Goal: Information Seeking & Learning: Understand process/instructions

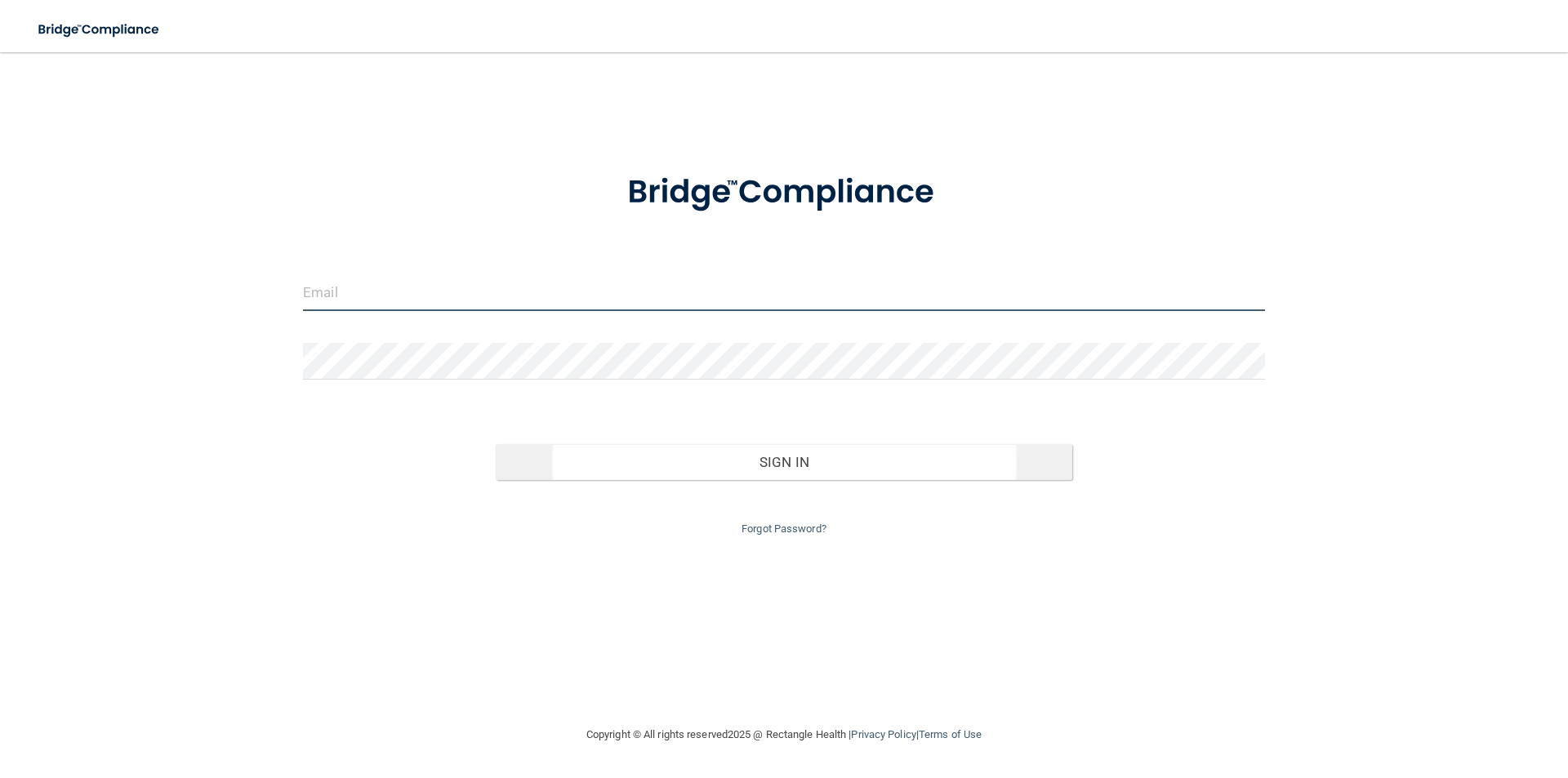
type input "[PERSON_NAME][EMAIL_ADDRESS][PERSON_NAME][DOMAIN_NAME]"
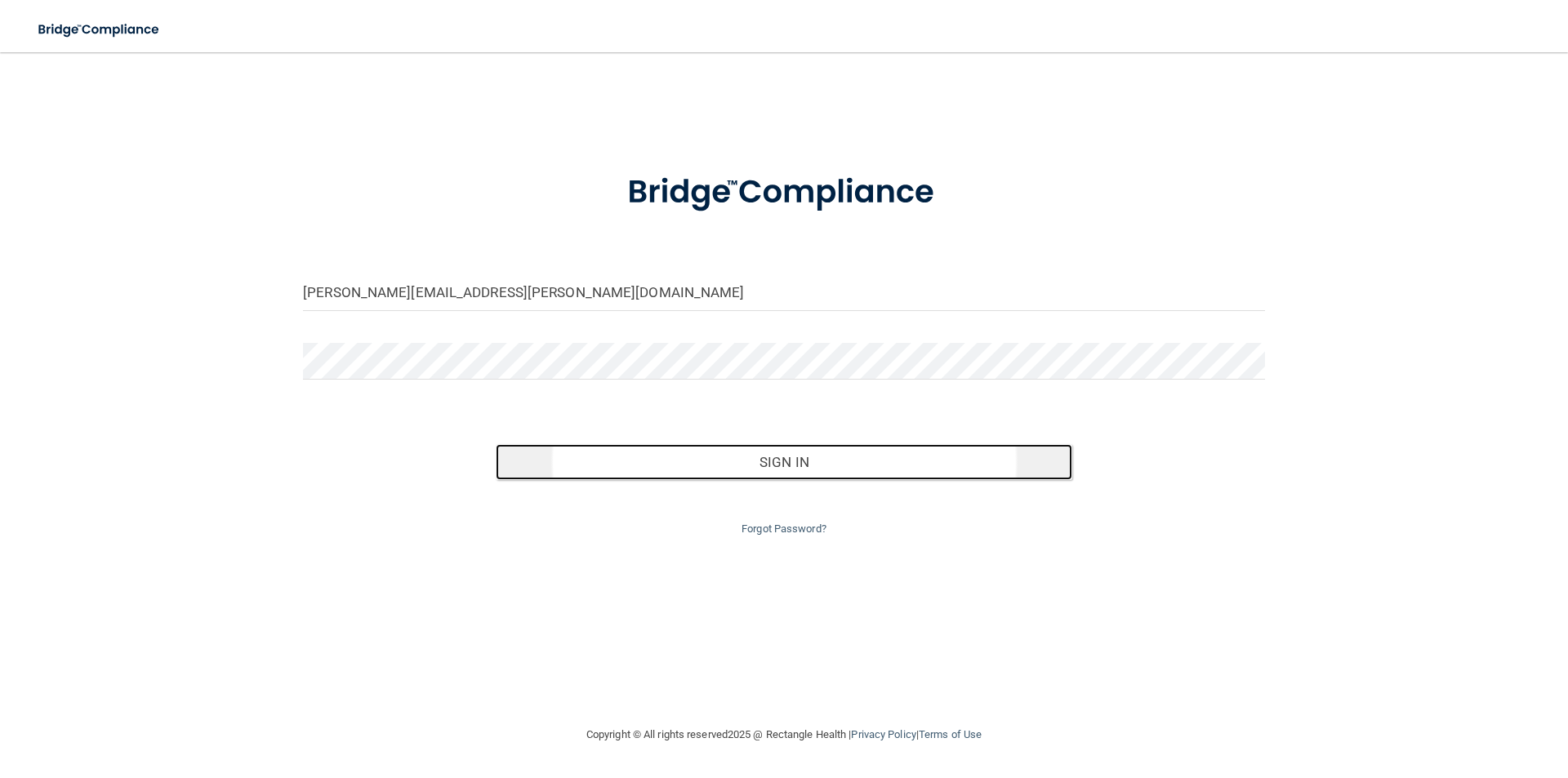
click at [814, 464] on button "Sign In" at bounding box center [785, 462] width 578 height 36
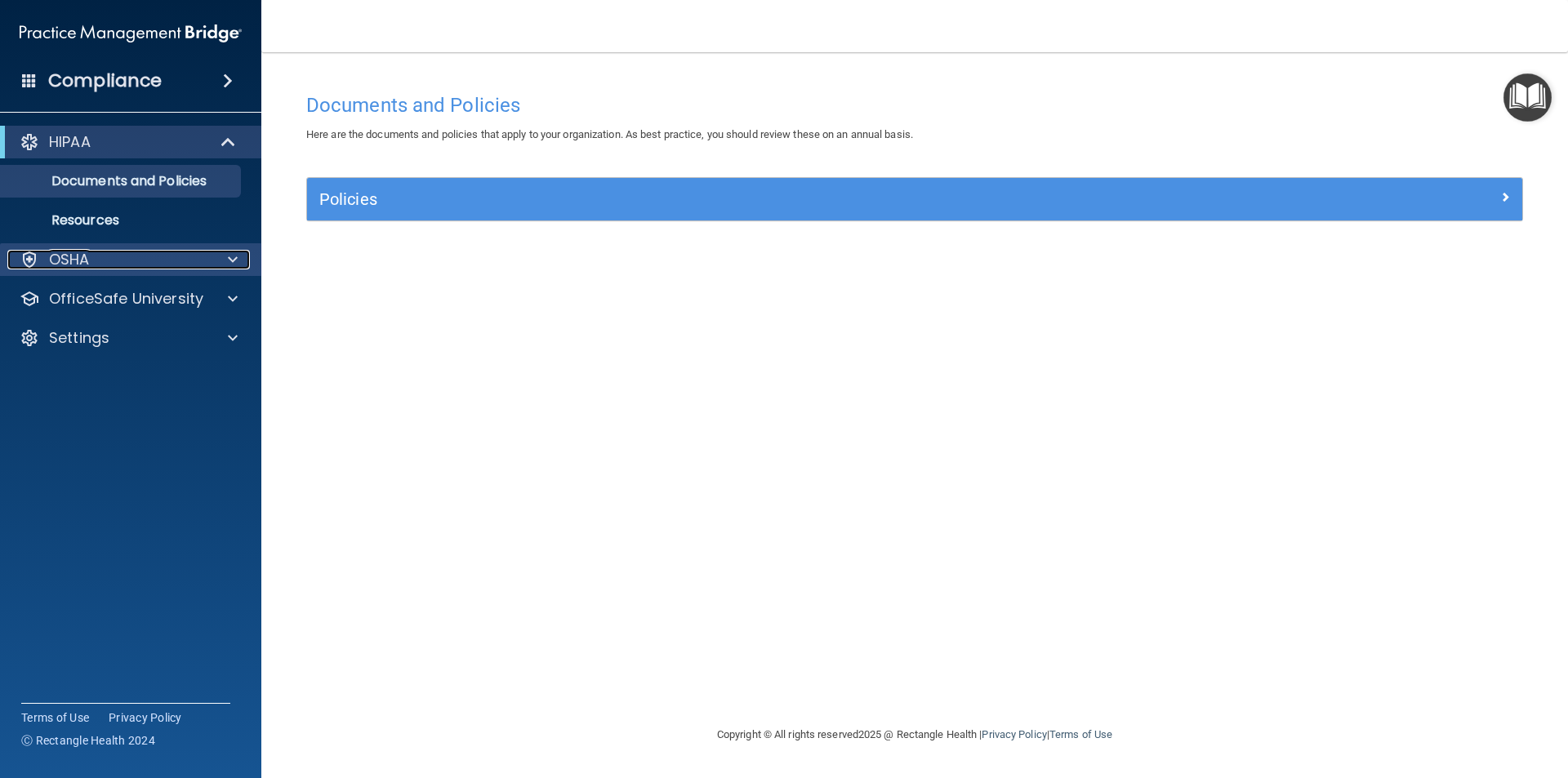
click at [65, 261] on p "OSHA" at bounding box center [69, 260] width 41 height 20
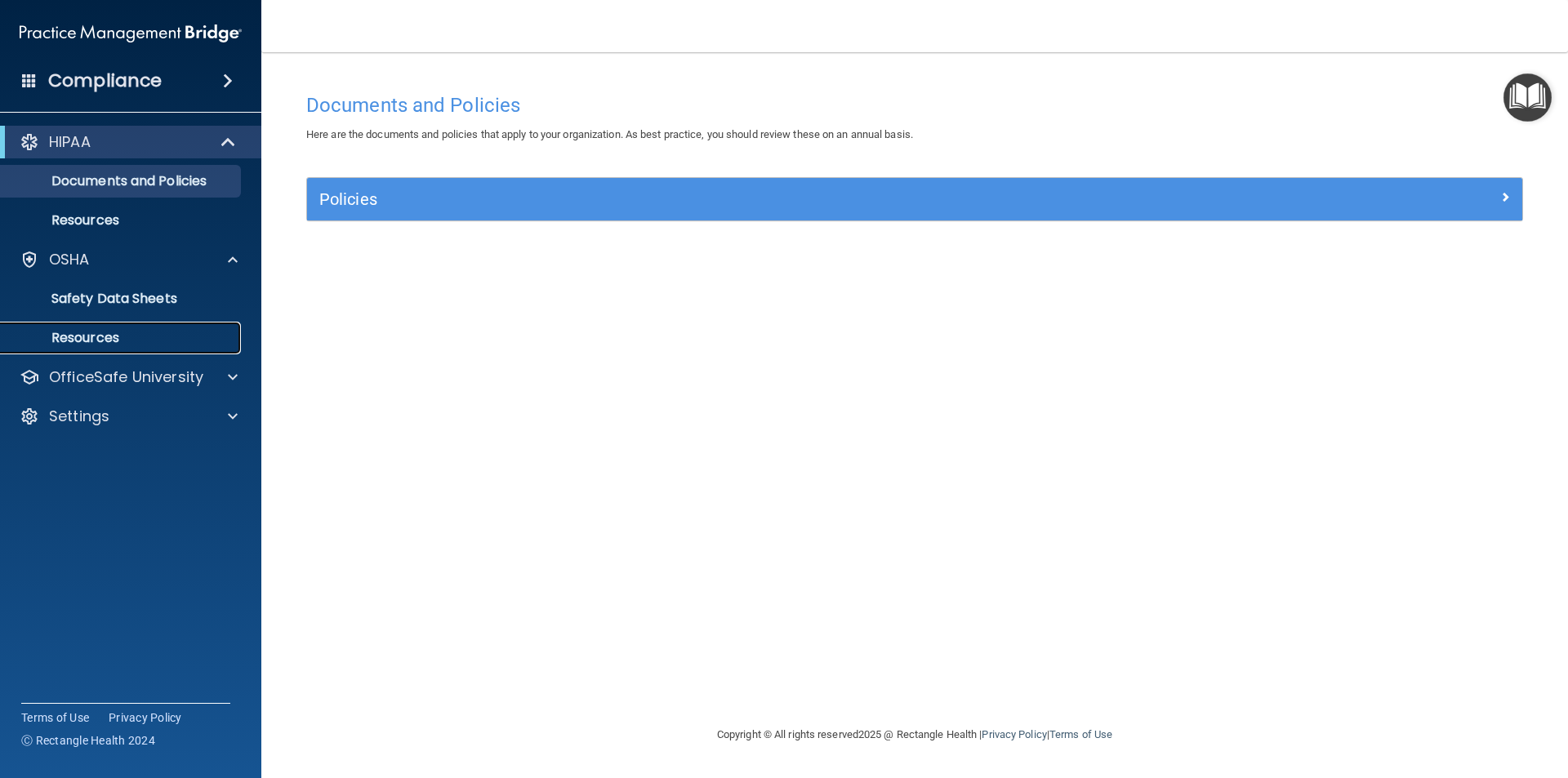
click at [96, 331] on p "Resources" at bounding box center [122, 338] width 223 height 16
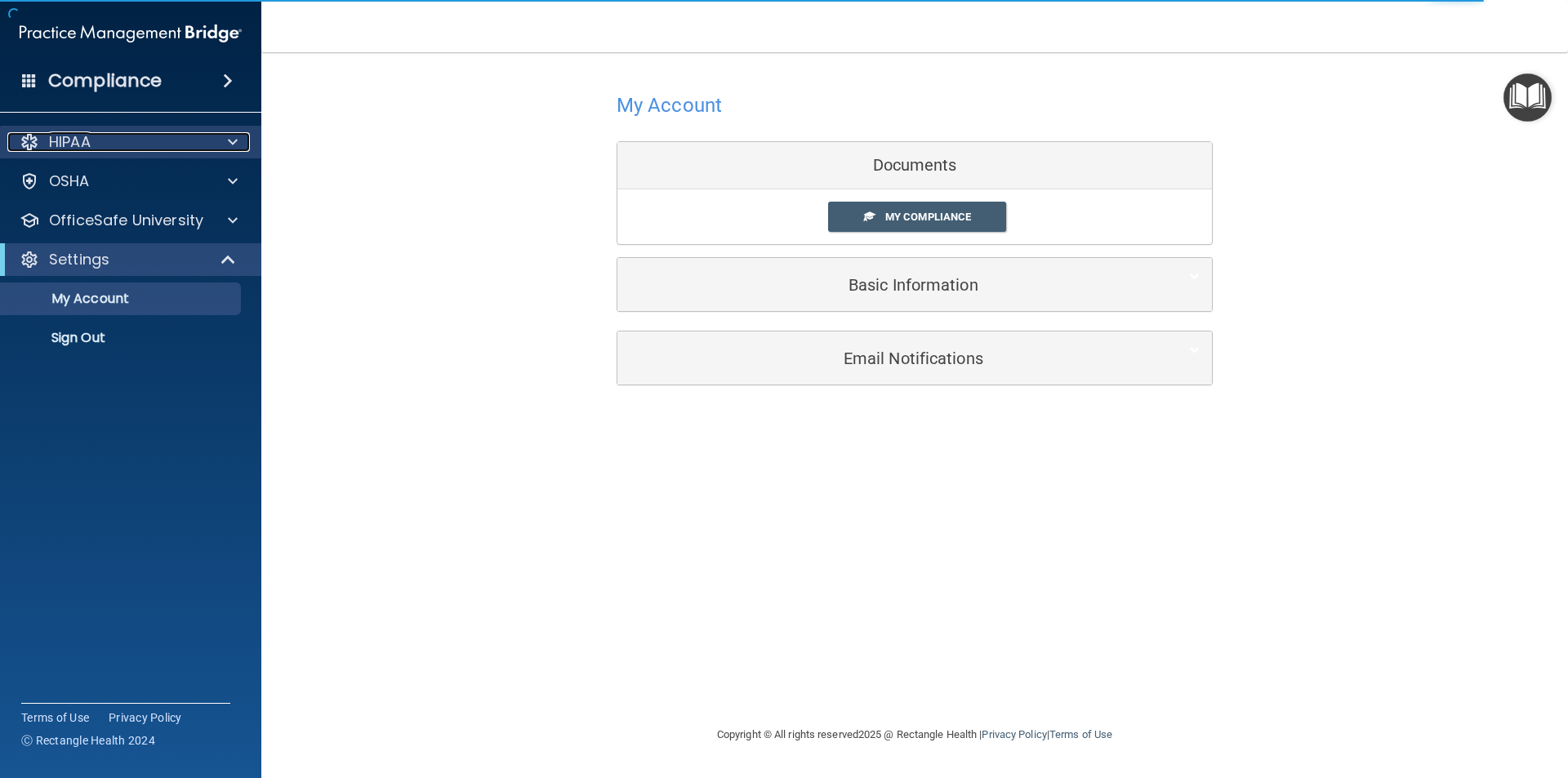
click at [104, 140] on div "HIPAA" at bounding box center [108, 142] width 203 height 20
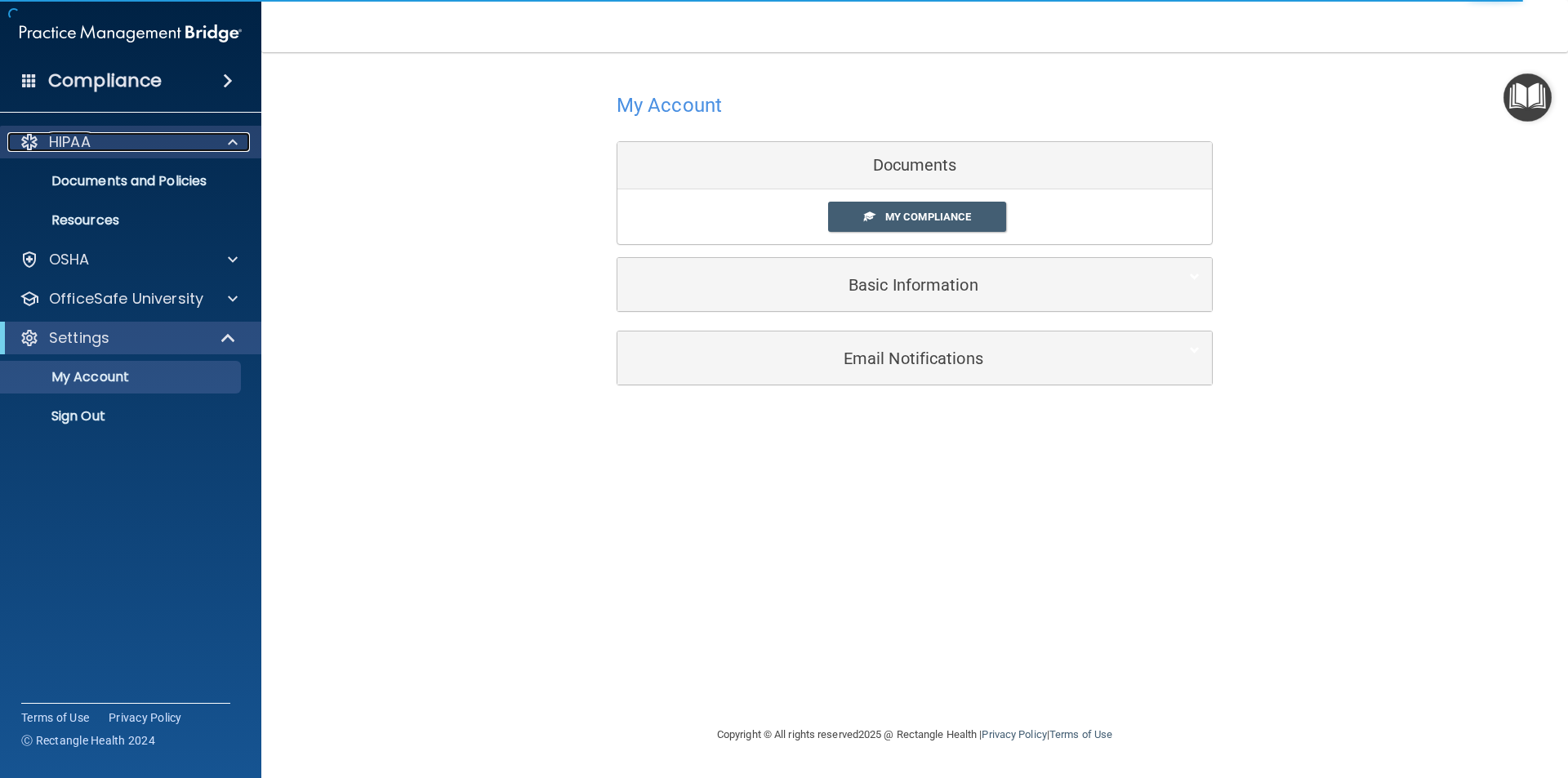
click at [104, 140] on div "HIPAA" at bounding box center [108, 142] width 203 height 20
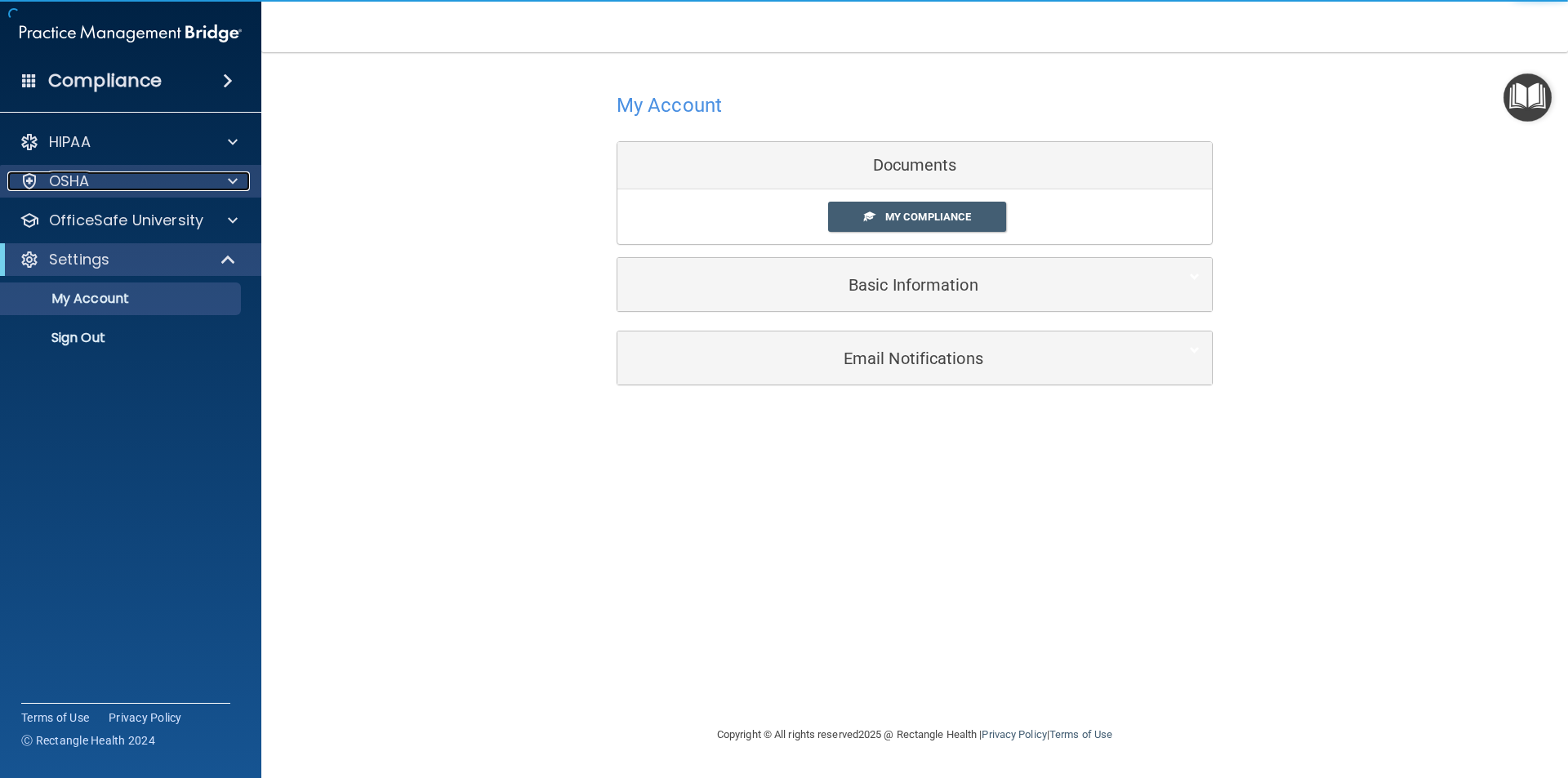
click at [90, 182] on div "OSHA" at bounding box center [108, 182] width 203 height 20
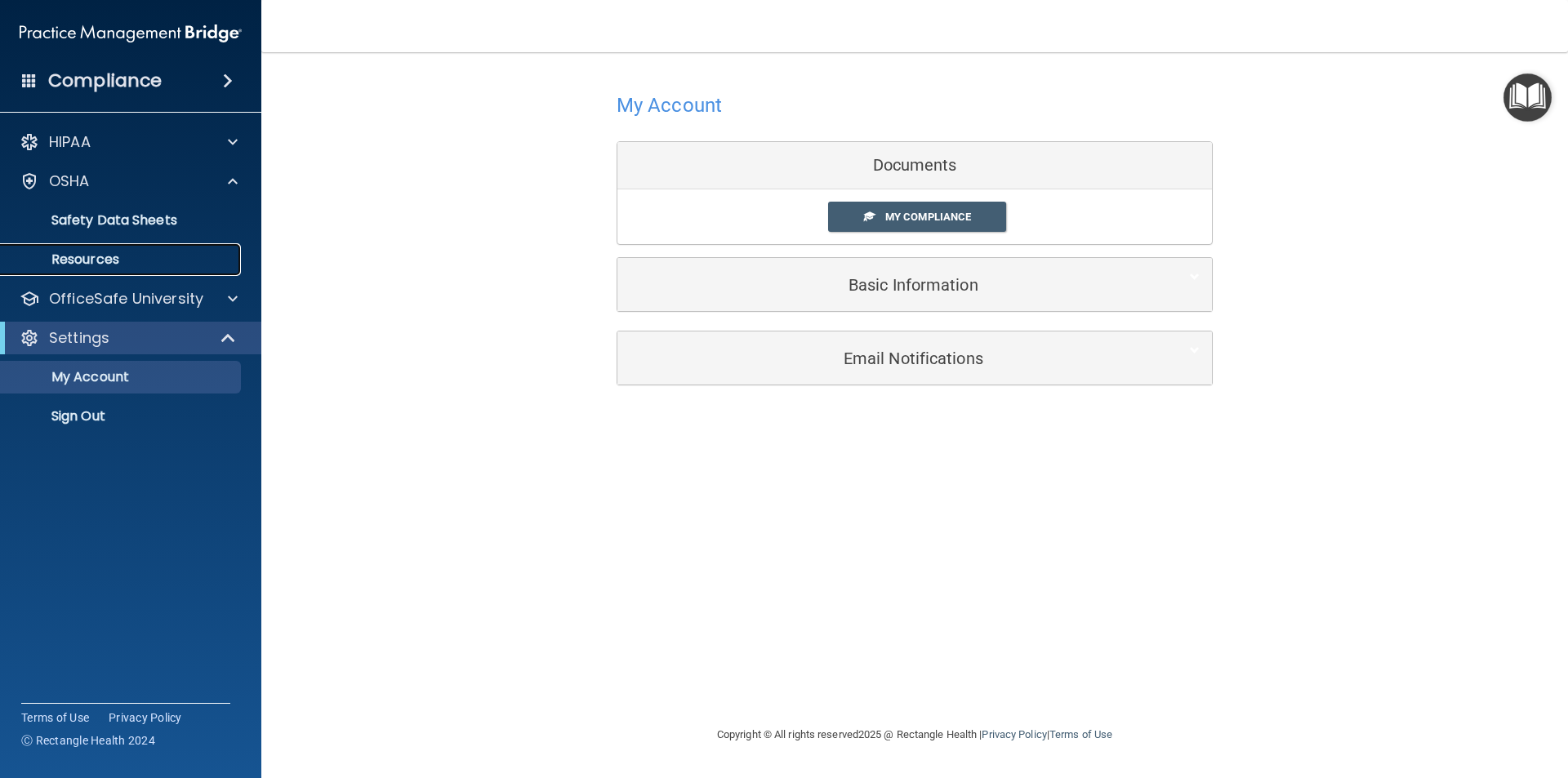
click at [107, 258] on p "Resources" at bounding box center [122, 260] width 223 height 16
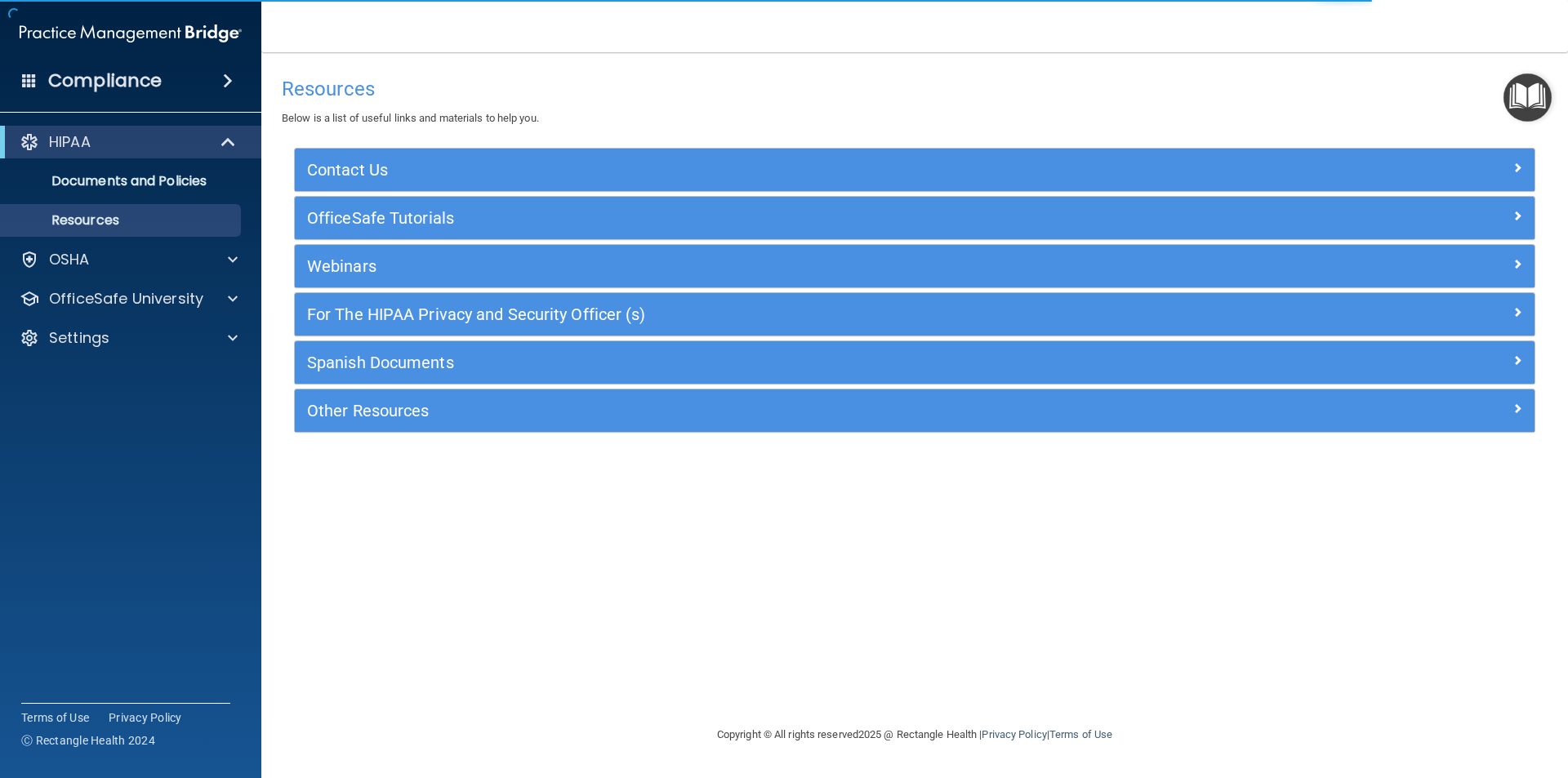
click at [1519, 89] on img "Open Resource Center" at bounding box center [1528, 98] width 48 height 48
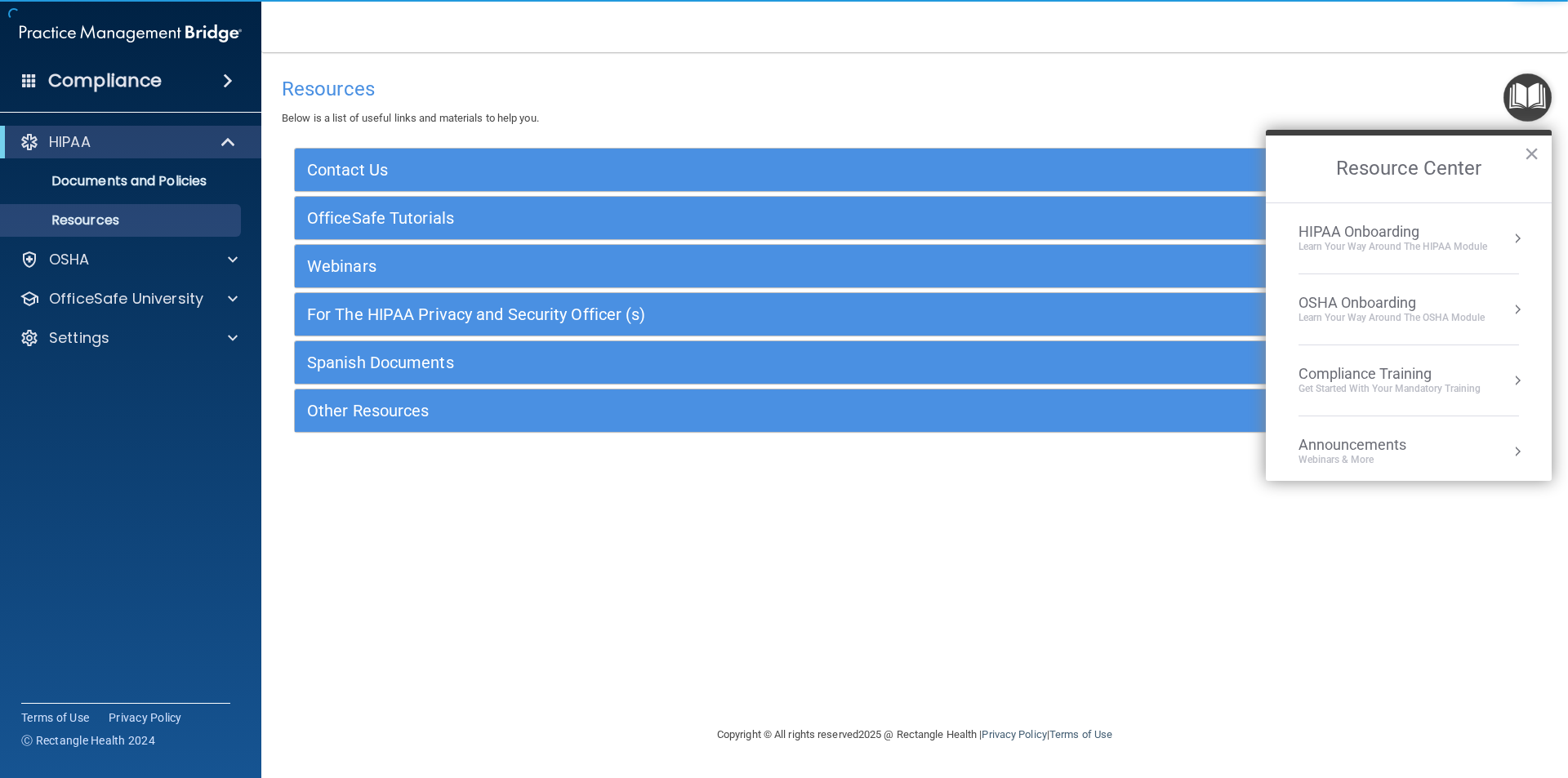
click at [1391, 243] on div "Learn Your Way around the HIPAA module" at bounding box center [1393, 247] width 189 height 14
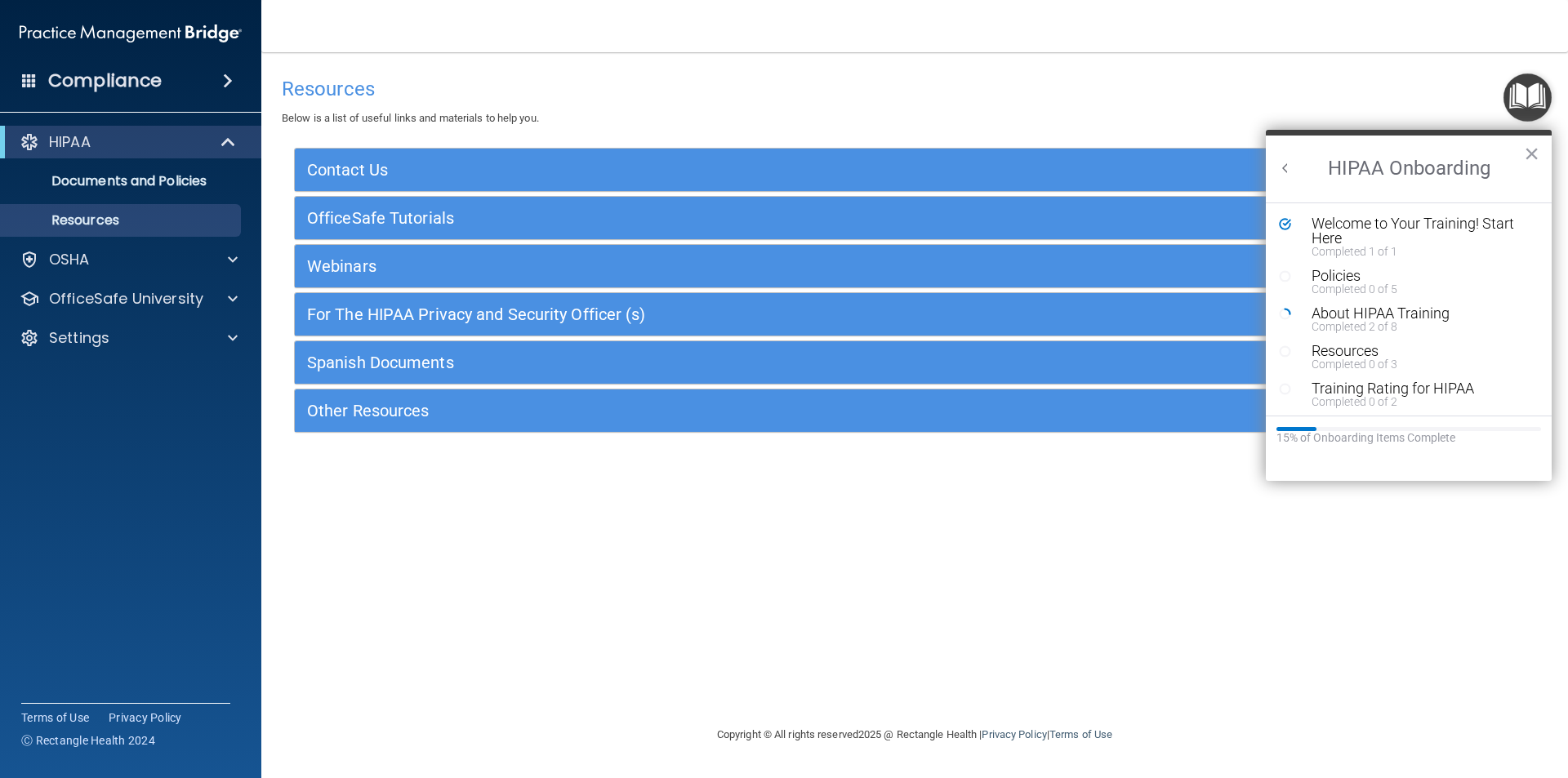
click at [686, 524] on div "Resources Below is a list of useful links and materials to help you. Contact Us…" at bounding box center [915, 389] width 1242 height 640
click at [587, 637] on div "Resources Below is a list of useful links and materials to help you. Contact Us…" at bounding box center [915, 389] width 1242 height 640
click at [741, 678] on div "Resources Below is a list of useful links and materials to help you. Contact Us…" at bounding box center [915, 389] width 1242 height 640
click at [759, 65] on main "Resources Below is a list of useful links and materials to help you. Contact Us…" at bounding box center [914, 415] width 1307 height 726
click at [810, 583] on div "Resources Below is a list of useful links and materials to help you. Contact Us…" at bounding box center [915, 389] width 1242 height 640
